Goal: Task Accomplishment & Management: Manage account settings

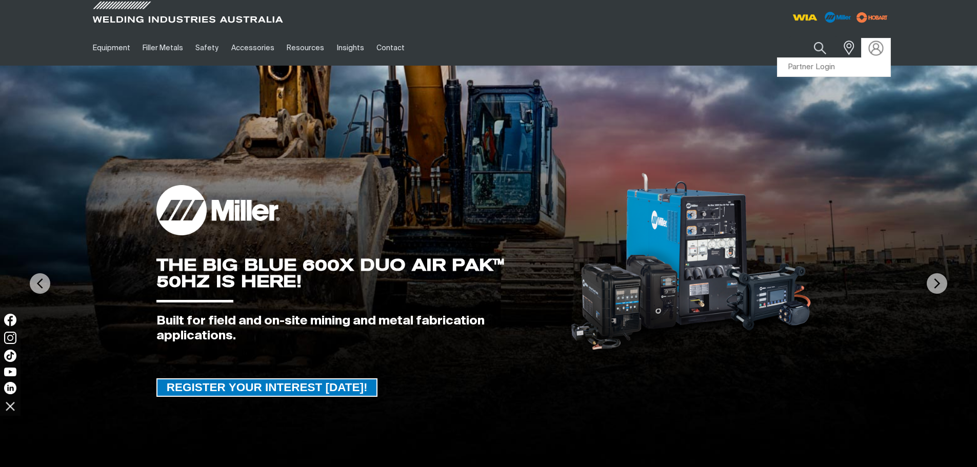
click at [875, 51] on img at bounding box center [875, 47] width 15 height 15
click at [824, 67] on link "Partner Login" at bounding box center [833, 67] width 113 height 19
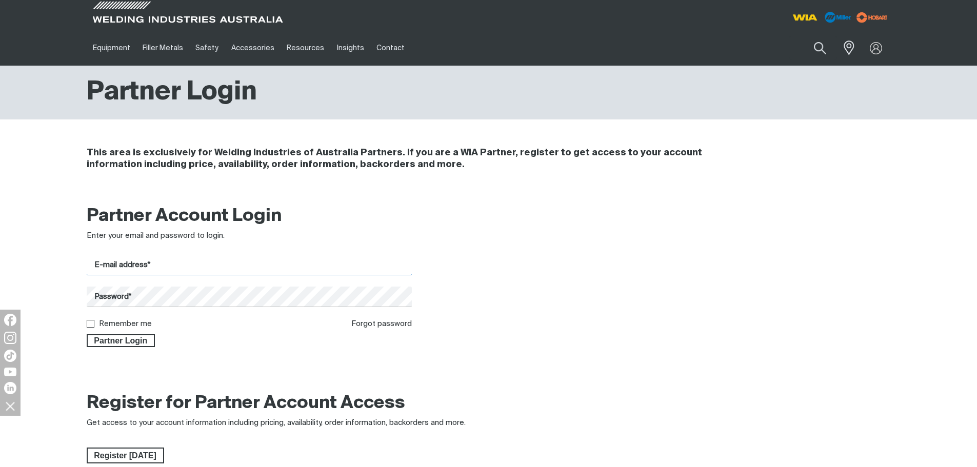
click at [153, 266] on input "E-mail address*" at bounding box center [250, 265] width 326 height 20
click at [656, 159] on h4 "This area is exclusively for Welding Industries of Australia Partners. If you a…" at bounding box center [420, 159] width 667 height 24
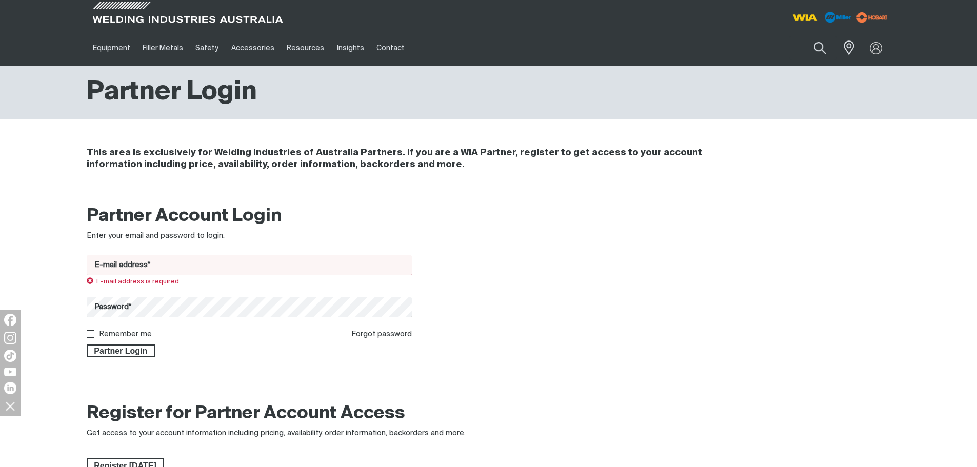
click at [219, 271] on input "E-mail address*" at bounding box center [250, 265] width 326 height 20
type input "[EMAIL_ADDRESS][PERSON_NAME][PERSON_NAME][DOMAIN_NAME]"
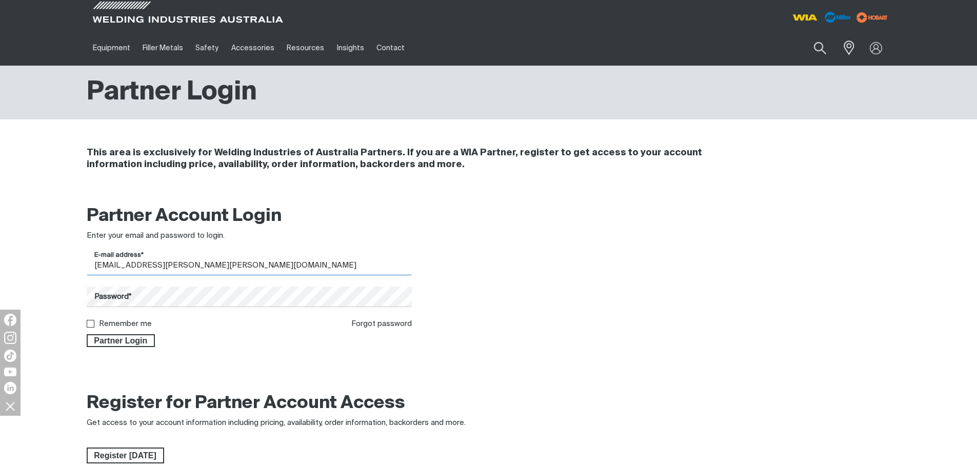
click at [225, 259] on input "[EMAIL_ADDRESS][PERSON_NAME][PERSON_NAME][DOMAIN_NAME]" at bounding box center [250, 265] width 326 height 20
click at [605, 249] on div at bounding box center [591, 276] width 326 height 142
click at [173, 265] on input "E-mail address*" at bounding box center [250, 265] width 326 height 20
type input "[EMAIL_ADDRESS][PERSON_NAME][PERSON_NAME][DOMAIN_NAME]"
click at [211, 254] on div "Partner Account Login Enter your email and password to login. E-mail address* […" at bounding box center [250, 276] width 326 height 142
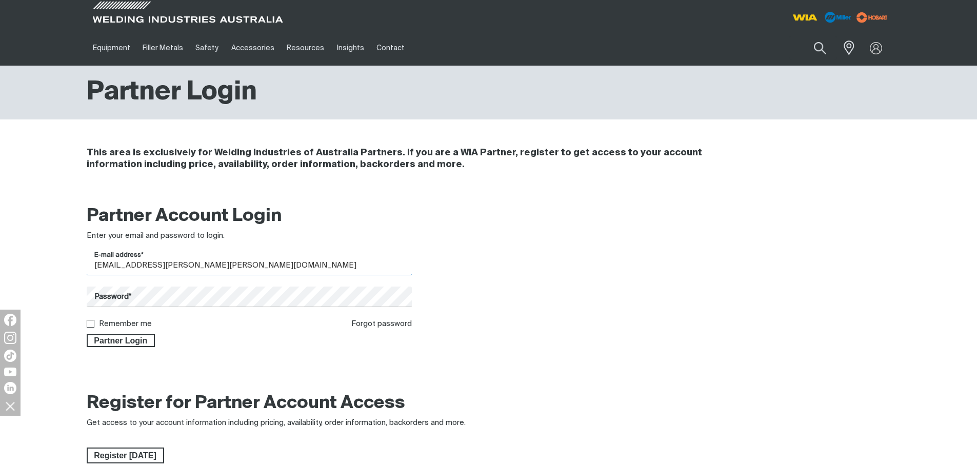
drag, startPoint x: 228, startPoint y: 274, endPoint x: -58, endPoint y: 261, distance: 286.3
click at [0, 261] on html "Jump to main navigation Equipment Stick Welders TIG Welders MIG Welders Multi-P…" at bounding box center [488, 402] width 977 height 804
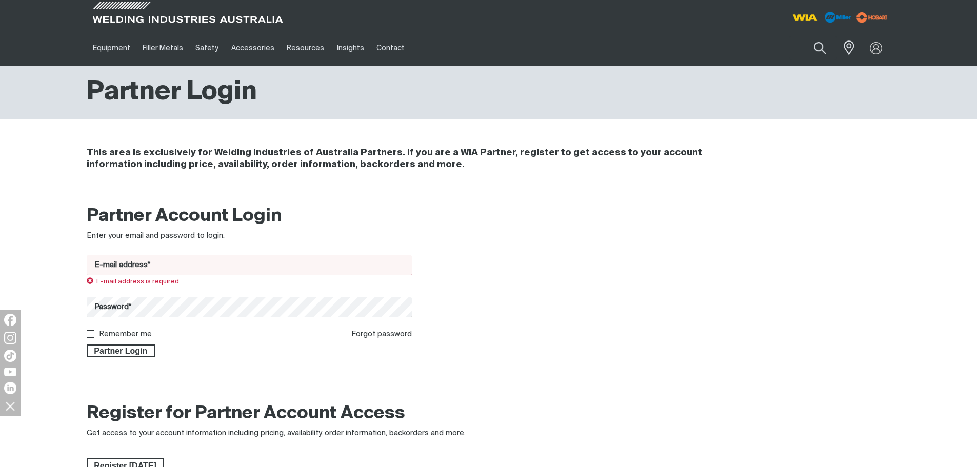
click at [164, 261] on input "E-mail address*" at bounding box center [250, 265] width 326 height 20
type input "[EMAIL_ADDRESS][PERSON_NAME][DOMAIN_NAME]"
